Goal: Register for event/course

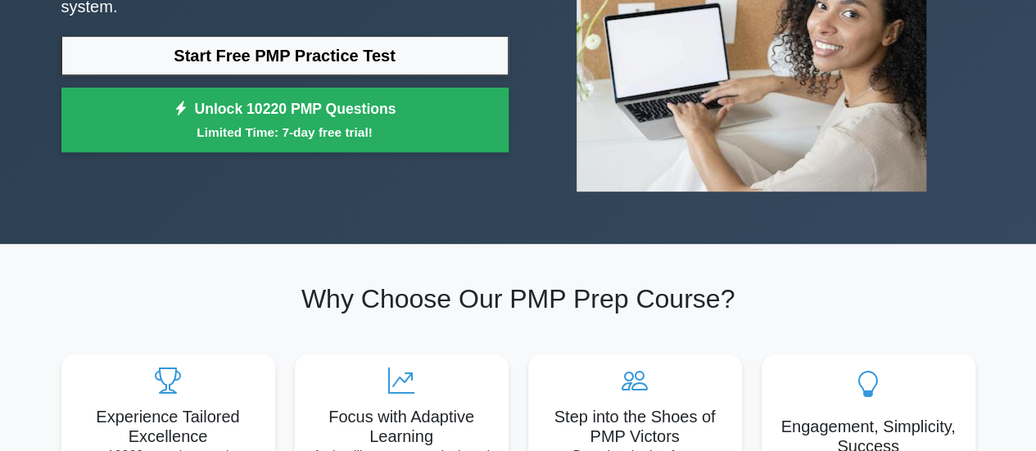
scroll to position [150, 0]
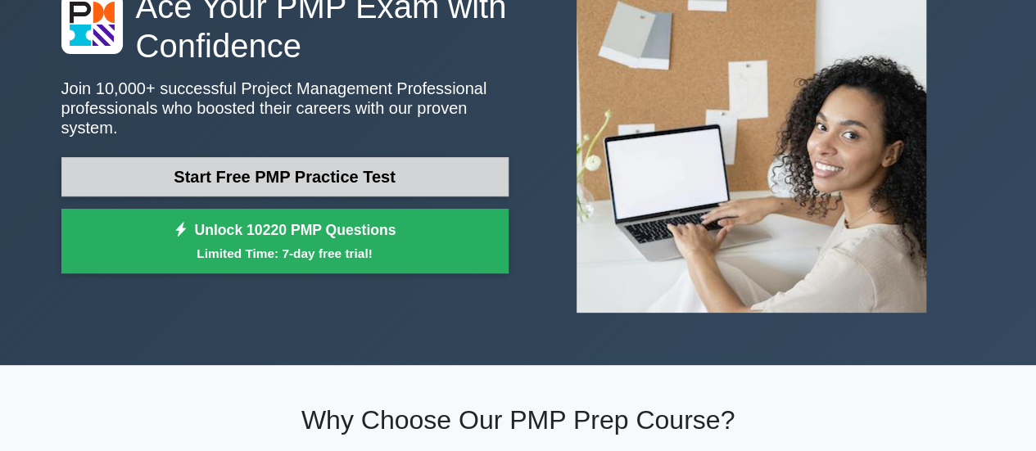
click at [398, 157] on link "Start Free PMP Practice Test" at bounding box center [284, 176] width 447 height 39
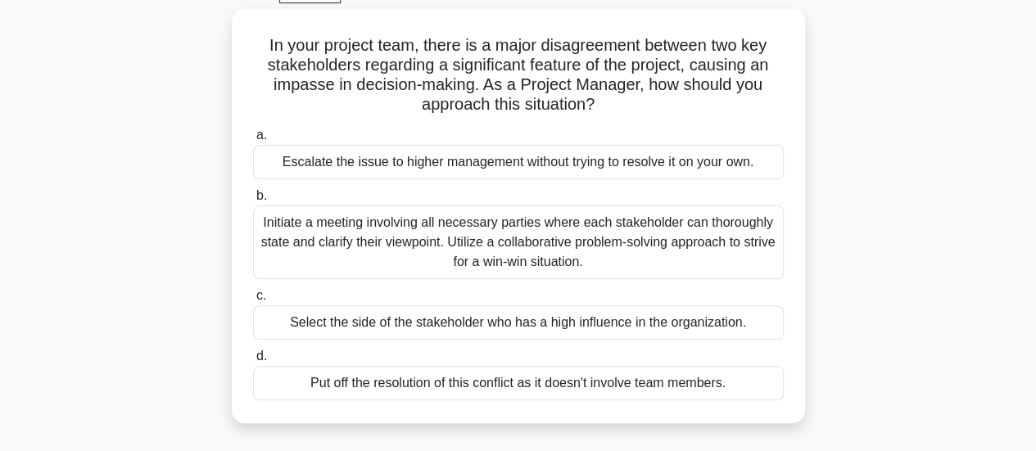
scroll to position [88, 0]
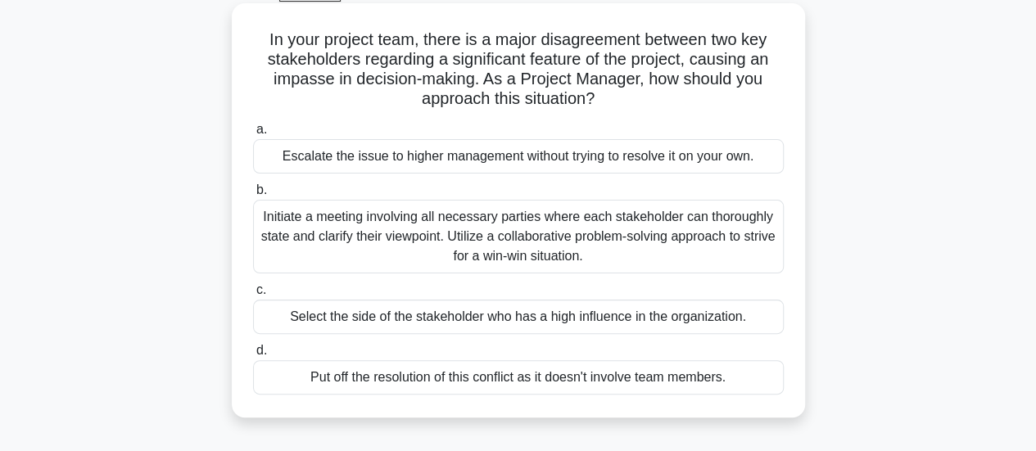
click at [568, 230] on div "Initiate a meeting involving all necessary parties where each stakeholder can t…" at bounding box center [518, 237] width 531 height 74
click at [253, 196] on input "b. Initiate a meeting involving all necessary parties where each stakeholder ca…" at bounding box center [253, 190] width 0 height 11
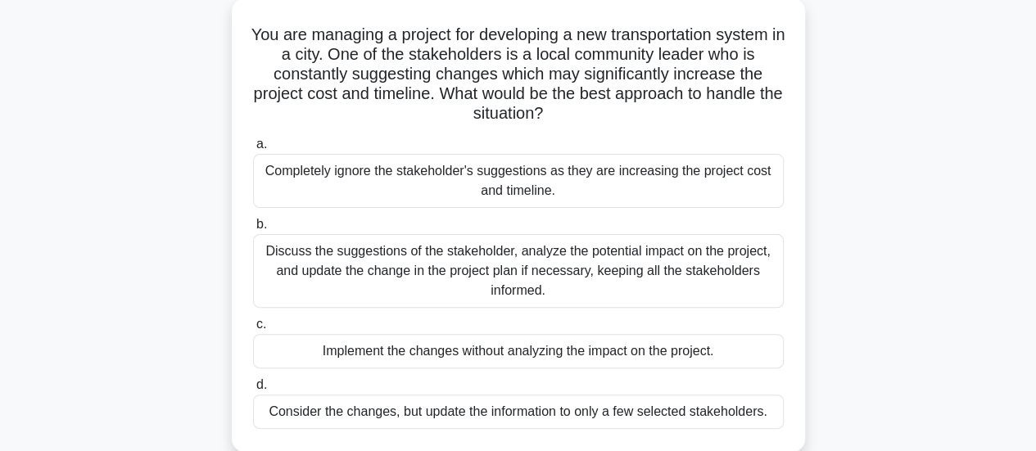
scroll to position [101, 0]
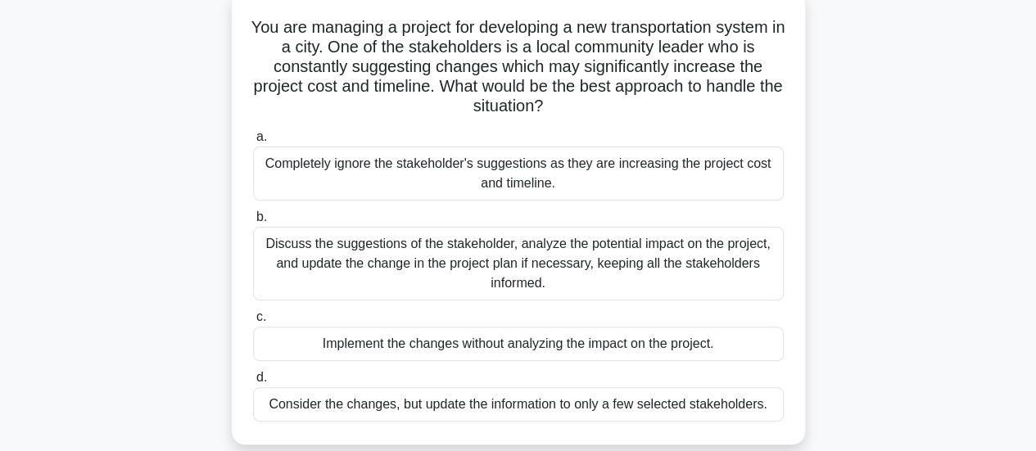
click at [648, 256] on div "Discuss the suggestions of the stakeholder, analyze the potential impact on the…" at bounding box center [518, 264] width 531 height 74
click at [253, 223] on input "b. Discuss the suggestions of the stakeholder, analyze the potential impact on …" at bounding box center [253, 217] width 0 height 11
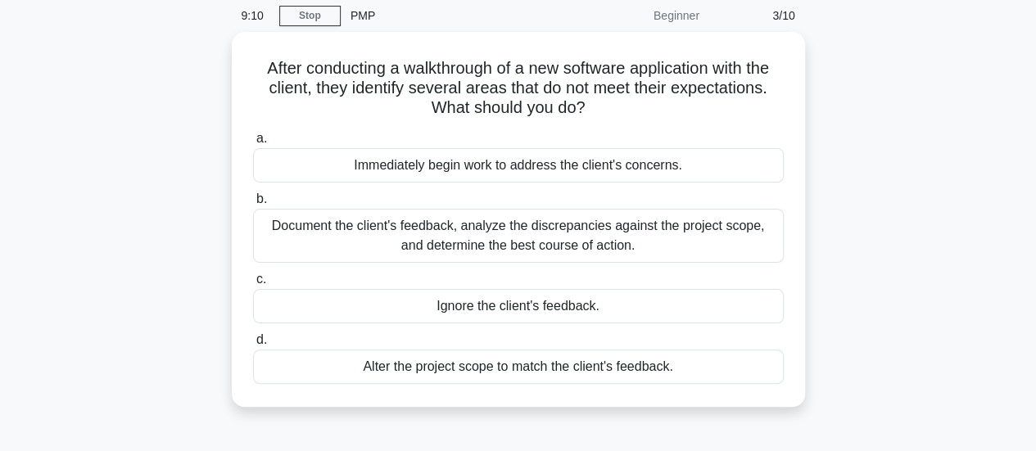
scroll to position [71, 0]
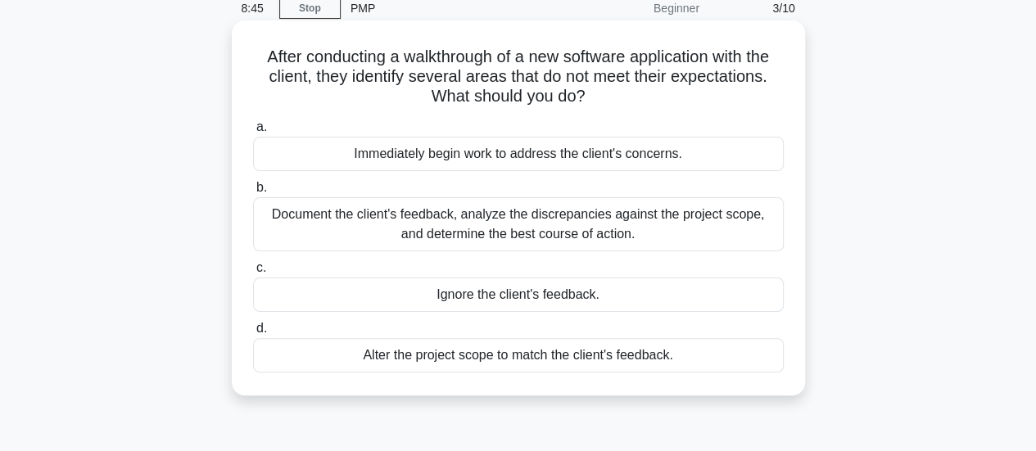
click at [557, 224] on div "Document the client's feedback, analyze the discrepancies against the project s…" at bounding box center [518, 224] width 531 height 54
click at [253, 193] on input "b. Document the client's feedback, analyze the discrepancies against the projec…" at bounding box center [253, 188] width 0 height 11
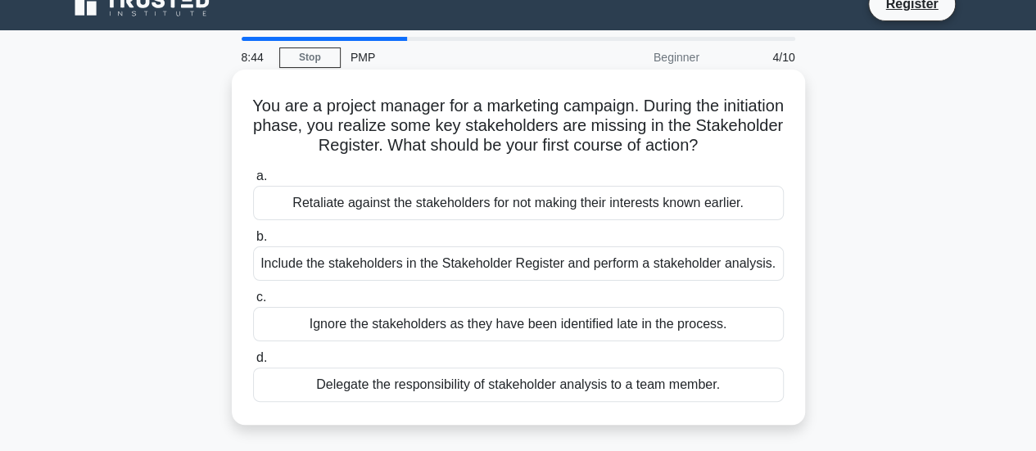
scroll to position [0, 0]
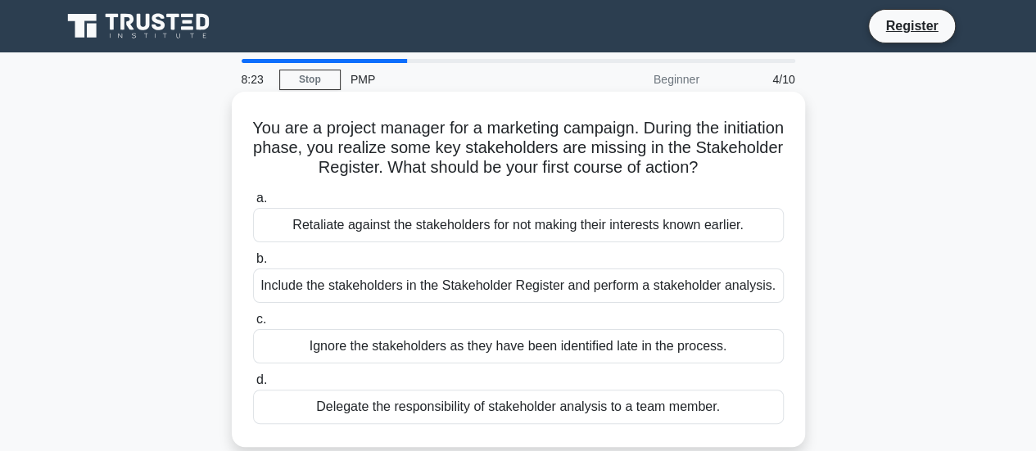
click at [679, 304] on div "a. Retaliate against the stakeholders for not making their interests known earl…" at bounding box center [518, 306] width 550 height 242
click at [667, 295] on div "Include the stakeholders in the Stakeholder Register and perform a stakeholder …" at bounding box center [518, 286] width 531 height 34
click at [253, 265] on input "b. Include the stakeholders in the Stakeholder Register and perform a stakehold…" at bounding box center [253, 259] width 0 height 11
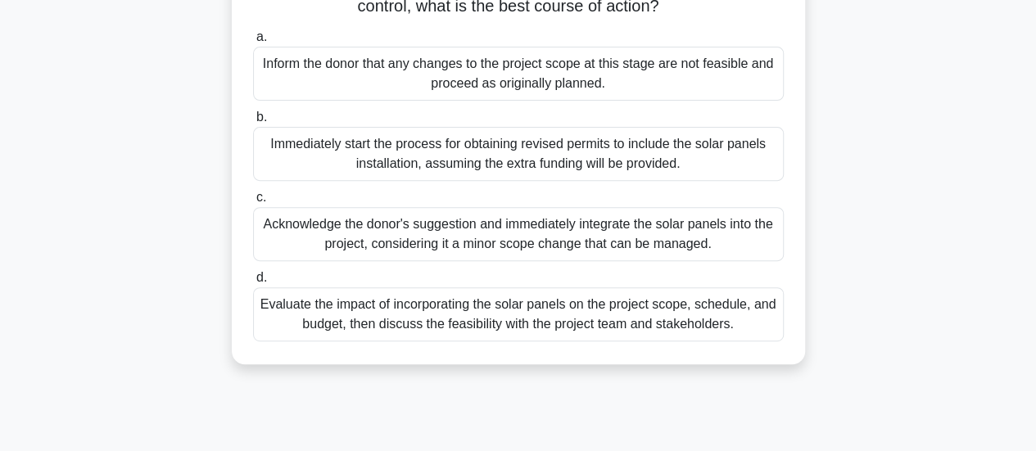
scroll to position [247, 0]
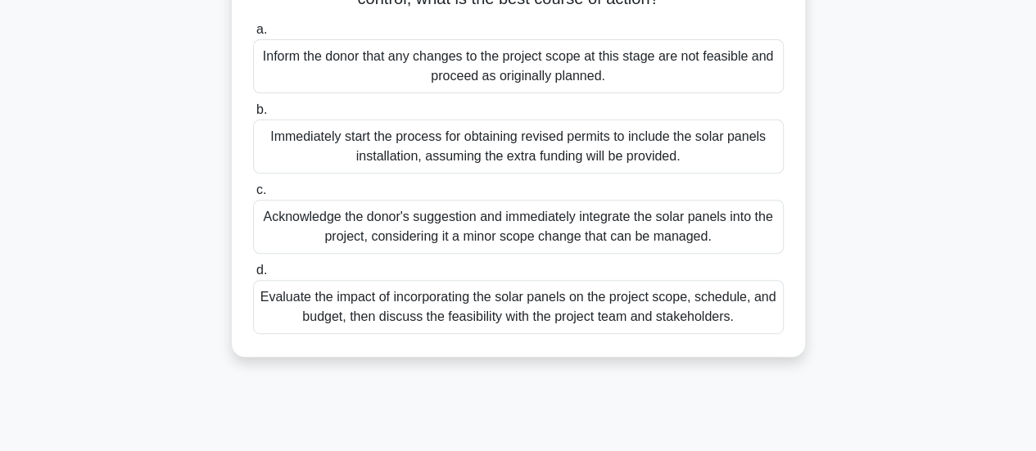
click at [726, 325] on div "Evaluate the impact of incorporating the solar panels on the project scope, sch…" at bounding box center [518, 307] width 531 height 54
click at [253, 276] on input "d. Evaluate the impact of incorporating the solar panels on the project scope, …" at bounding box center [253, 270] width 0 height 11
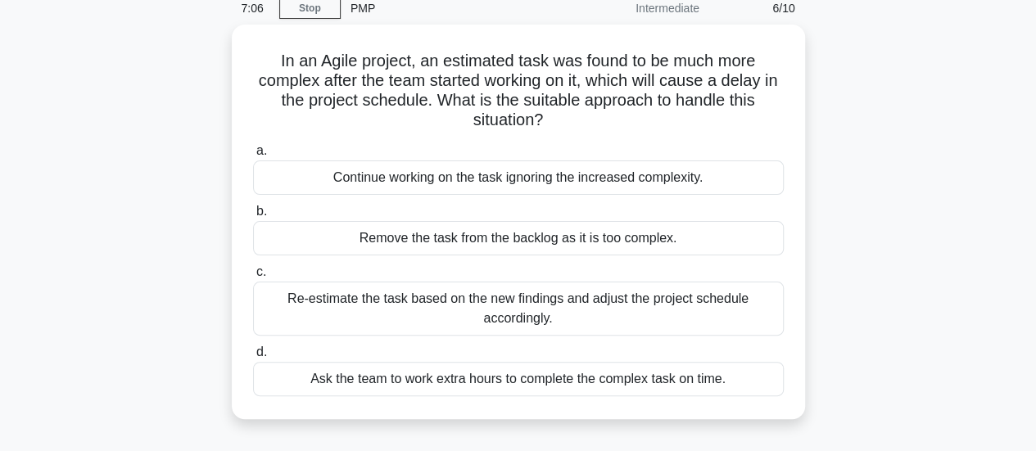
scroll to position [82, 0]
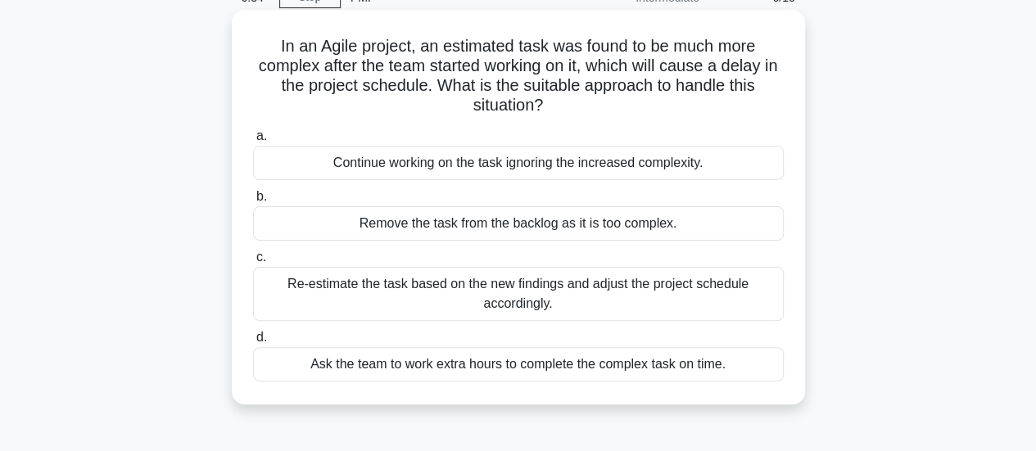
click at [575, 303] on div "Re-estimate the task based on the new findings and adjust the project schedule …" at bounding box center [518, 294] width 531 height 54
click at [253, 263] on input "c. Re-estimate the task based on the new findings and adjust the project schedu…" at bounding box center [253, 257] width 0 height 11
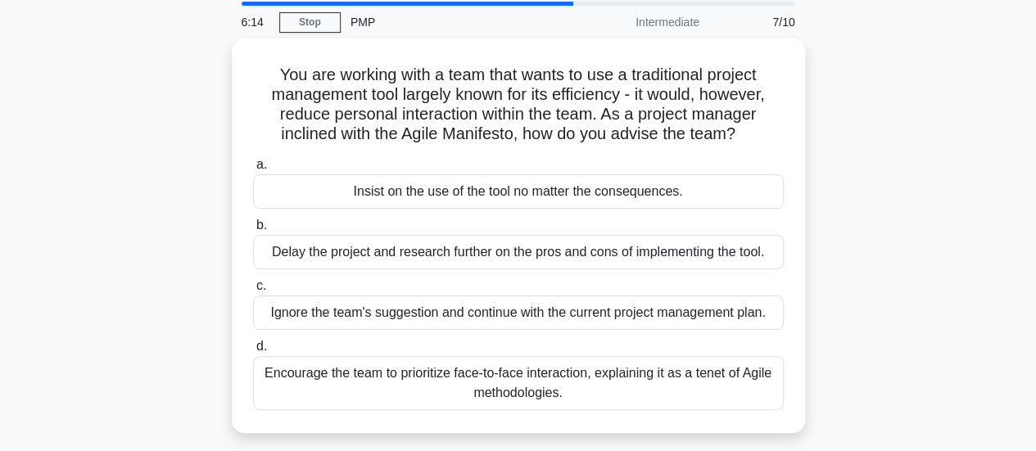
scroll to position [91, 0]
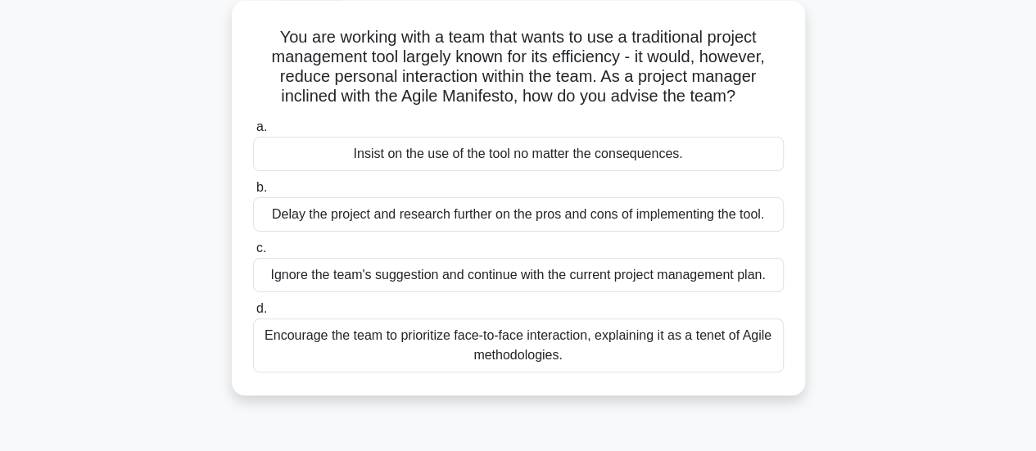
click at [695, 348] on div "Encourage the team to prioritize face-to-face interaction, explaining it as a t…" at bounding box center [518, 346] width 531 height 54
click at [253, 314] on input "d. Encourage the team to prioritize face-to-face interaction, explaining it as …" at bounding box center [253, 309] width 0 height 11
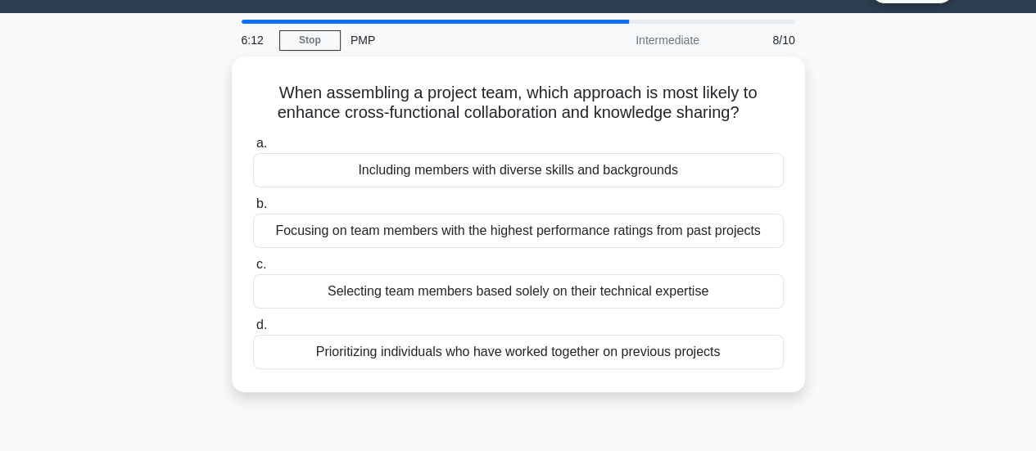
scroll to position [0, 0]
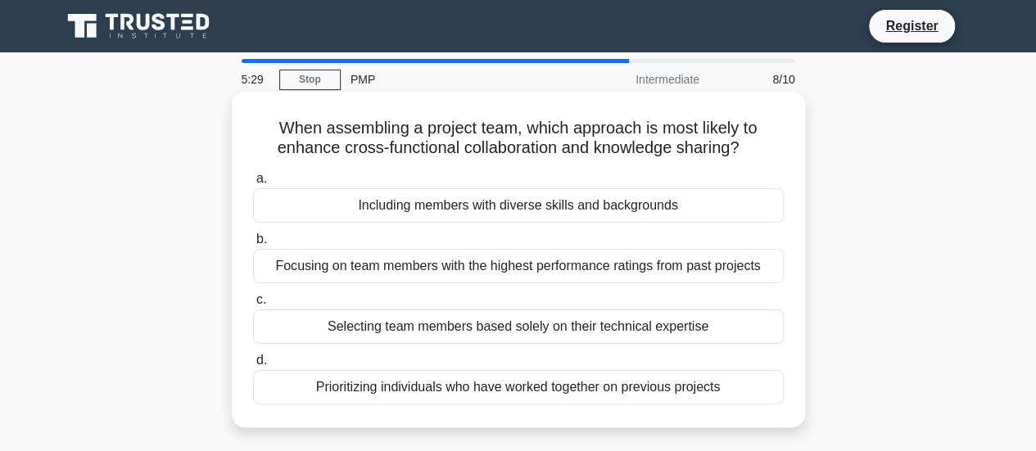
click at [528, 389] on div "Prioritizing individuals who have worked together on previous projects" at bounding box center [518, 387] width 531 height 34
click at [253, 366] on input "d. Prioritizing individuals who have worked together on previous projects" at bounding box center [253, 360] width 0 height 11
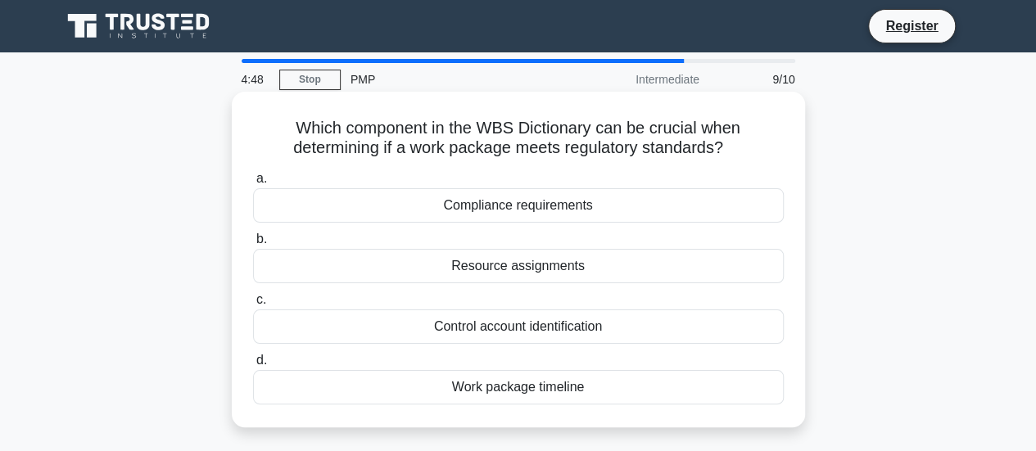
click at [607, 207] on div "Compliance requirements" at bounding box center [518, 205] width 531 height 34
click at [253, 184] on input "a. Compliance requirements" at bounding box center [253, 179] width 0 height 11
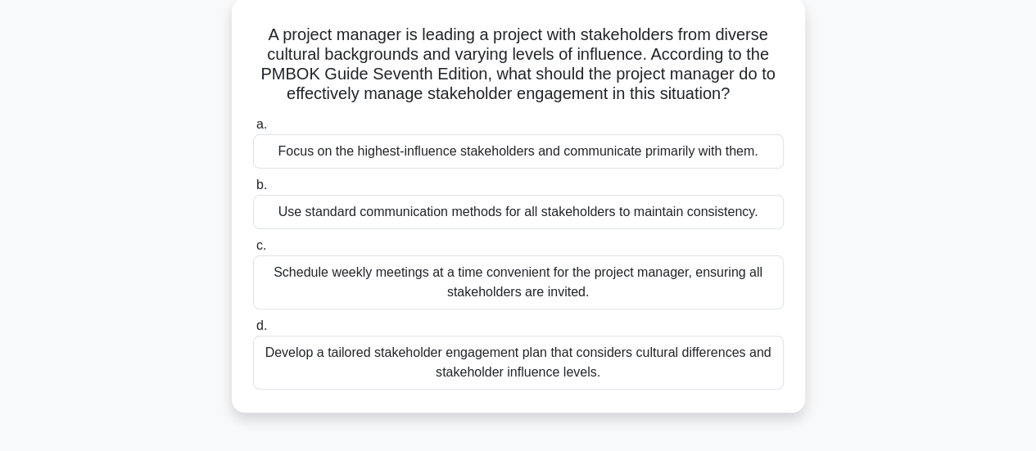
scroll to position [98, 0]
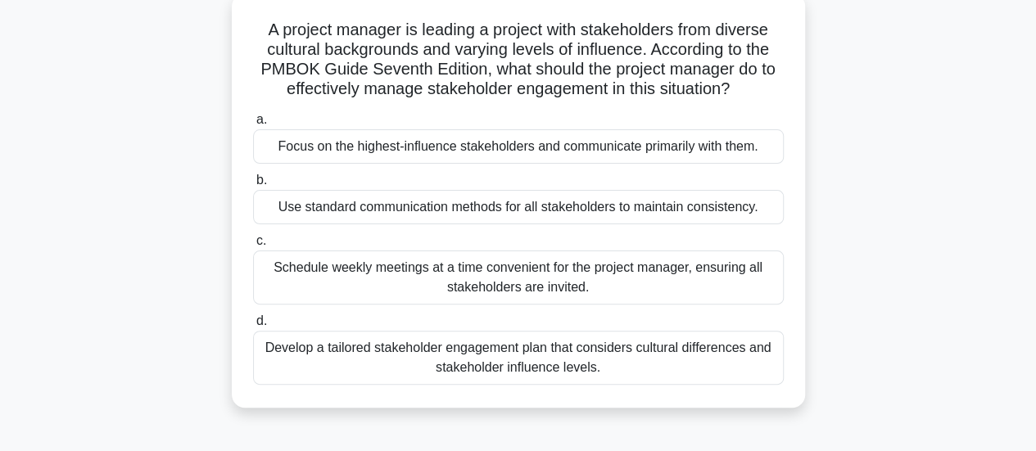
click at [699, 354] on div "Develop a tailored stakeholder engagement plan that considers cultural differen…" at bounding box center [518, 358] width 531 height 54
click at [253, 327] on input "d. Develop a tailored stakeholder engagement plan that considers cultural diffe…" at bounding box center [253, 321] width 0 height 11
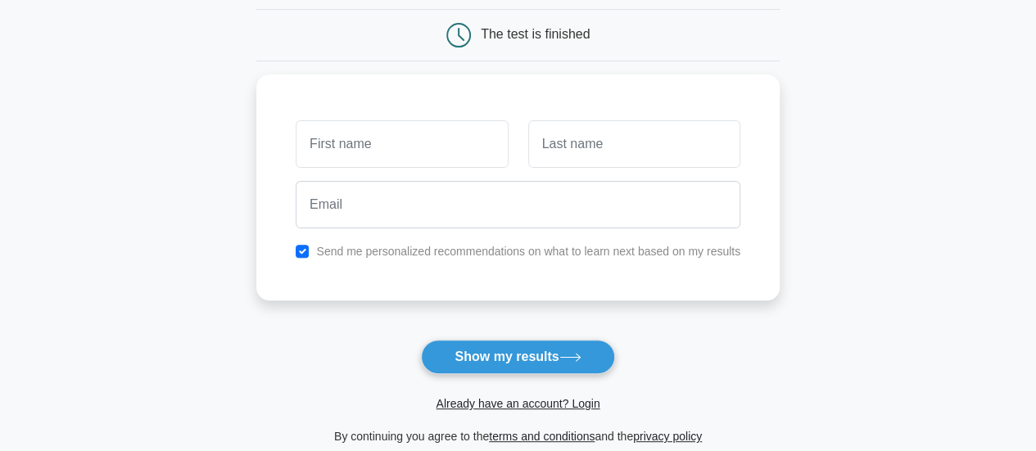
scroll to position [152, 0]
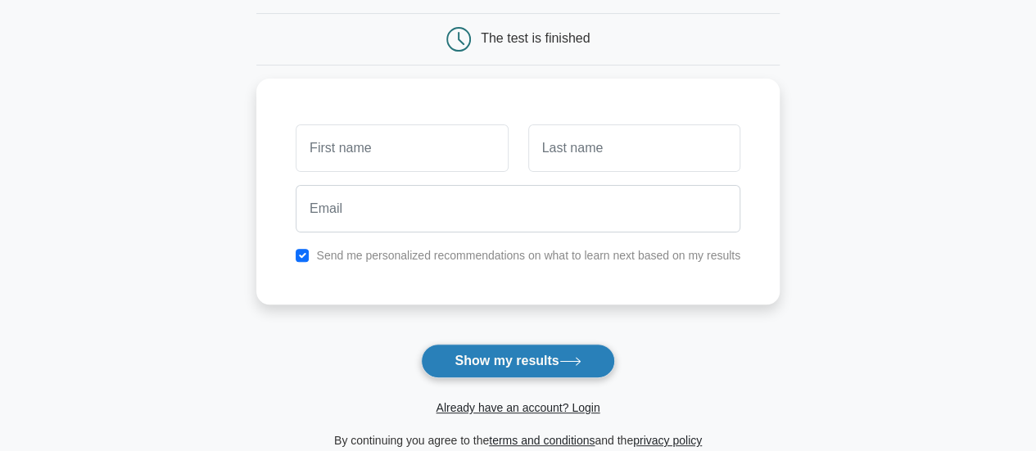
click at [578, 369] on button "Show my results" at bounding box center [517, 361] width 193 height 34
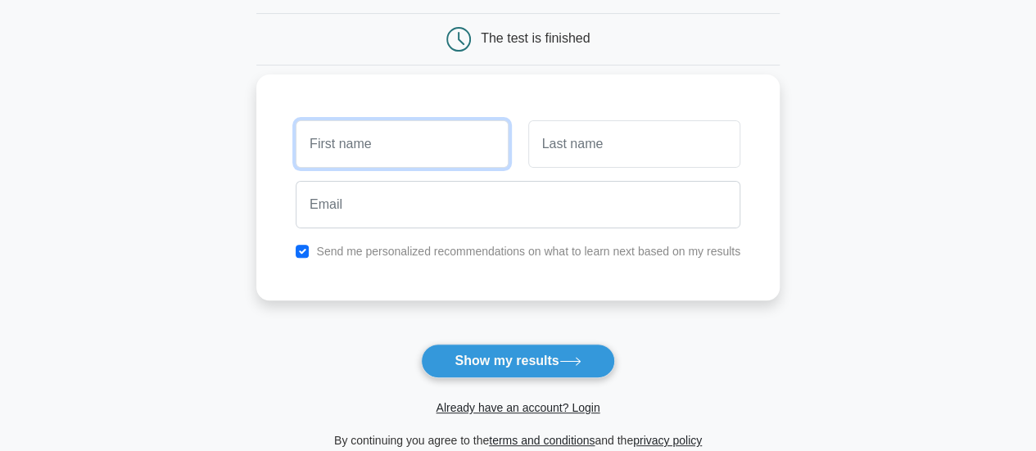
click at [491, 141] on input "text" at bounding box center [402, 144] width 212 height 48
type input "Reventh"
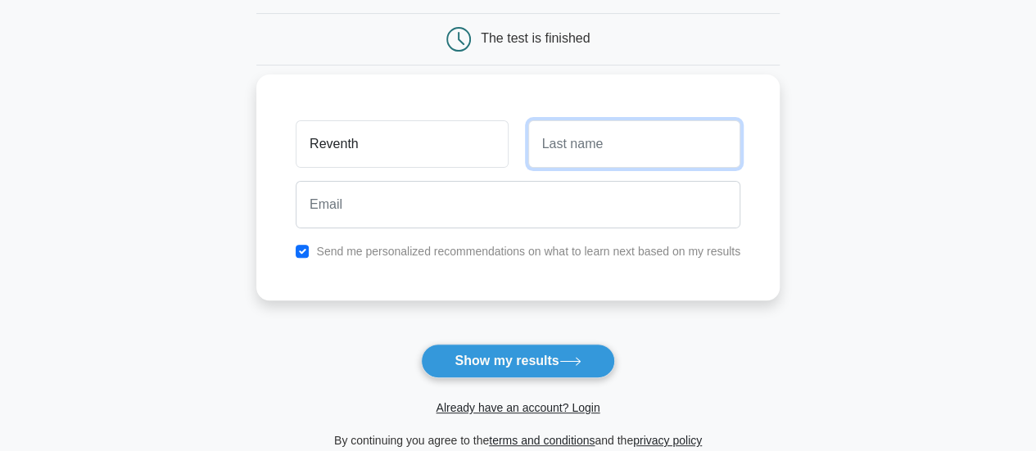
click at [613, 132] on input "text" at bounding box center [634, 144] width 212 height 48
type input "Thiruvallur"
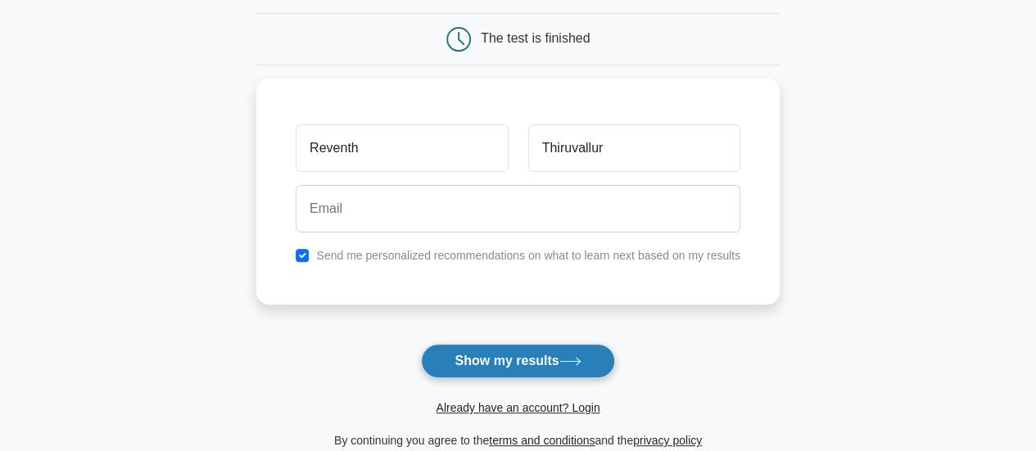
click at [529, 364] on button "Show my results" at bounding box center [517, 361] width 193 height 34
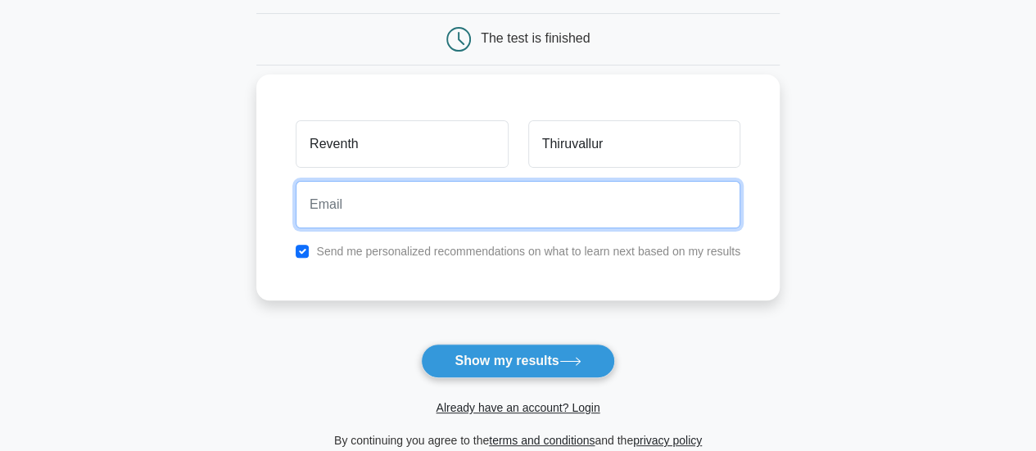
click at [432, 198] on input "email" at bounding box center [518, 205] width 445 height 48
type input "revanth.tv@gmail.com"
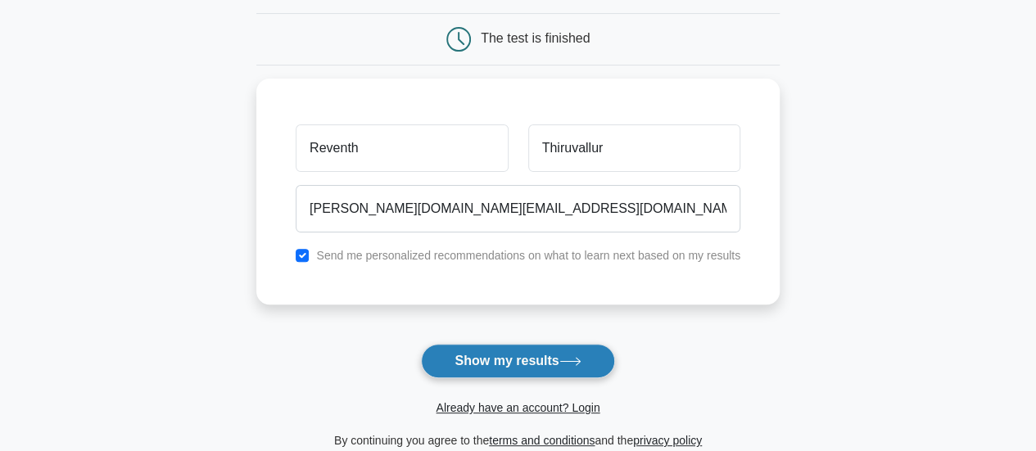
click at [494, 356] on button "Show my results" at bounding box center [517, 361] width 193 height 34
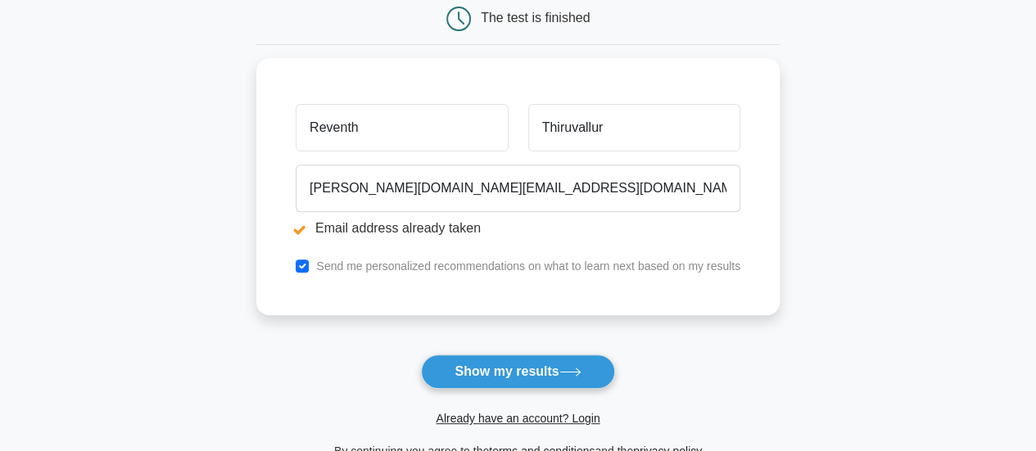
scroll to position [262, 0]
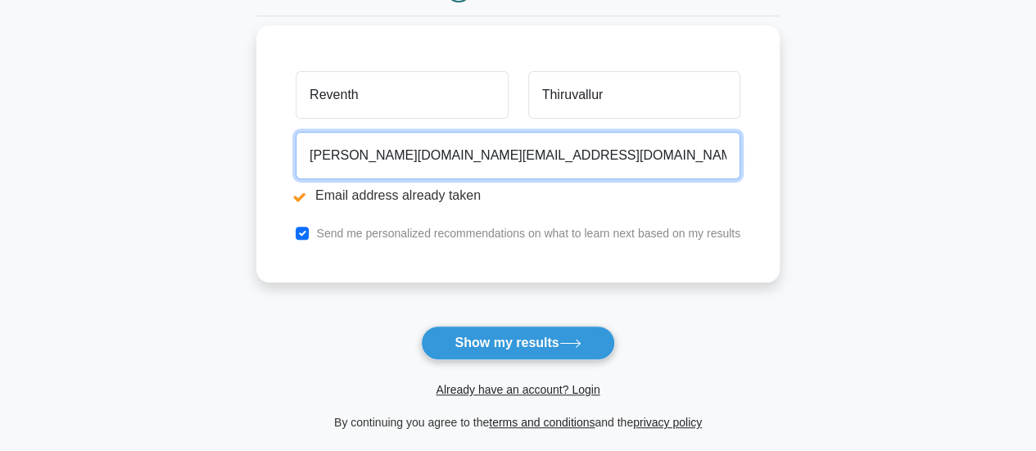
click at [581, 153] on input "[PERSON_NAME][DOMAIN_NAME][EMAIL_ADDRESS][DOMAIN_NAME]" at bounding box center [518, 156] width 445 height 48
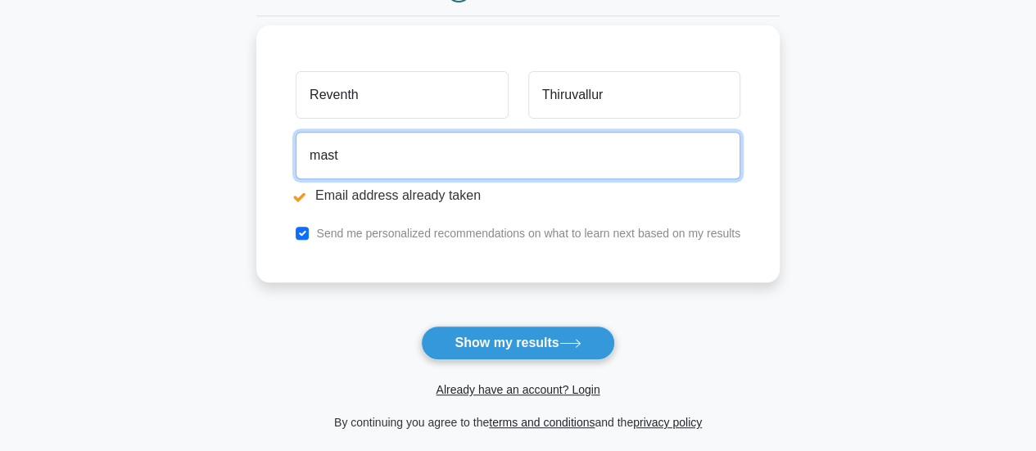
type input "masturbator1702@gmail.com"
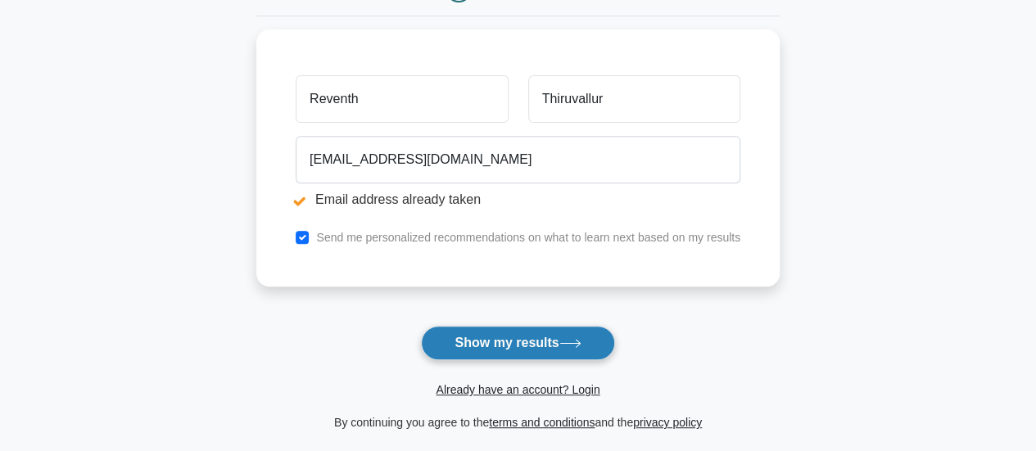
click at [525, 353] on button "Show my results" at bounding box center [517, 343] width 193 height 34
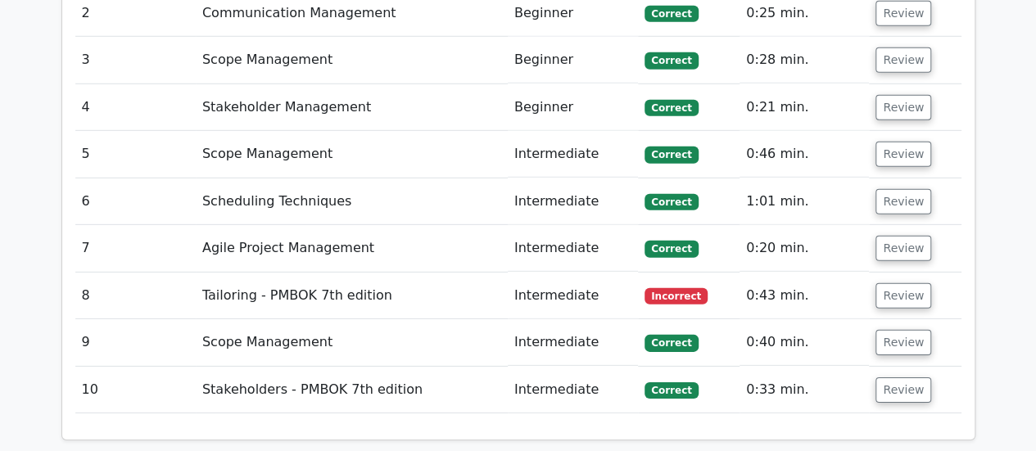
scroll to position [2373, 0]
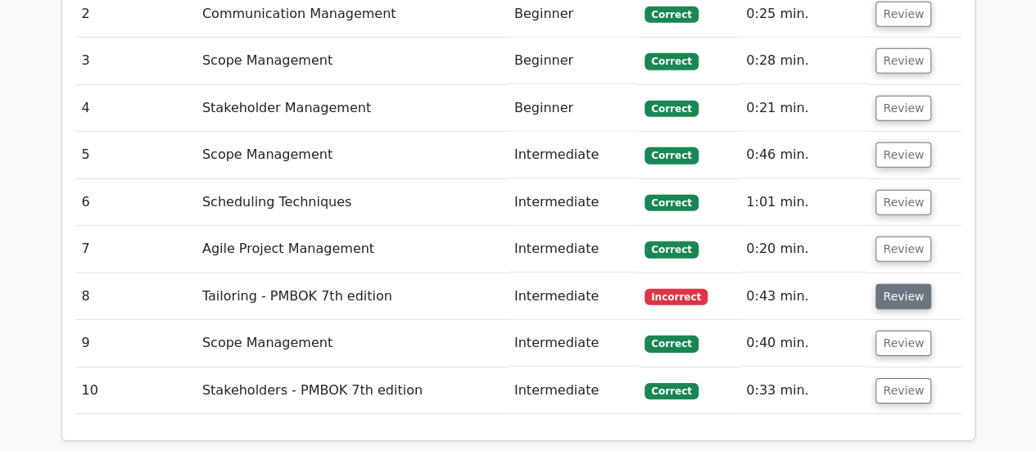
click at [889, 284] on button "Review" at bounding box center [904, 296] width 56 height 25
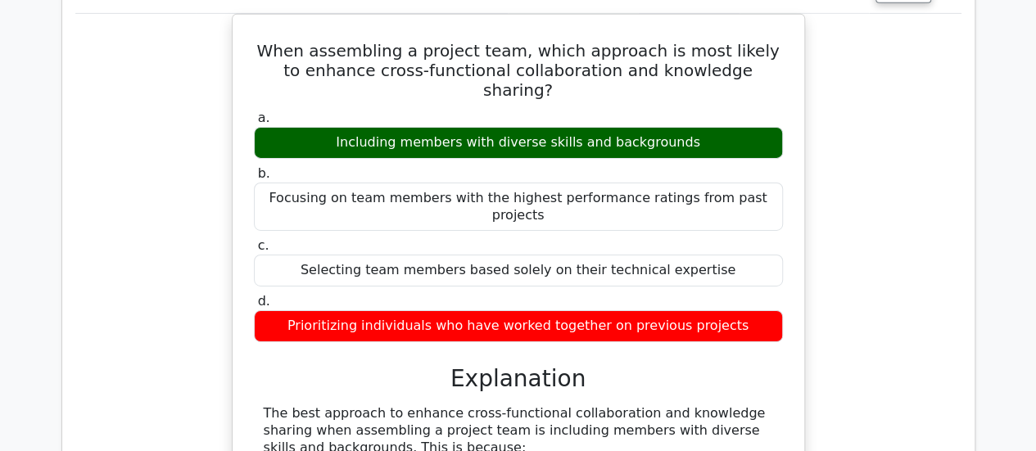
scroll to position [2768, 0]
